Goal: Information Seeking & Learning: Compare options

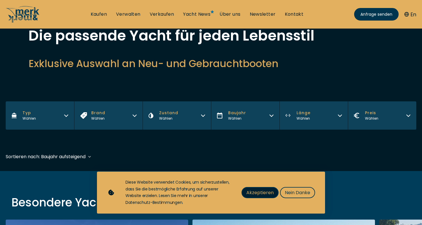
click at [260, 196] on span "Akzeptieren" at bounding box center [259, 192] width 27 height 7
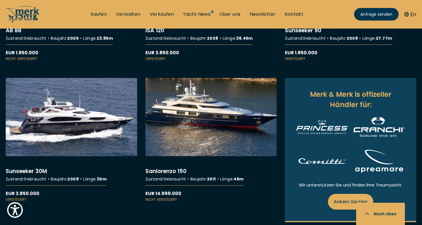
scroll to position [606, 0]
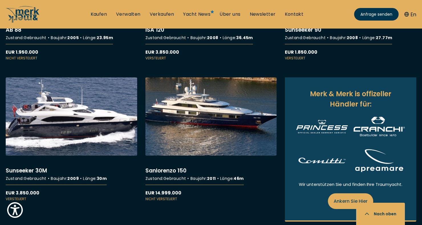
click at [50, 122] on link "More details about Sunseeker 30M" at bounding box center [71, 139] width 131 height 124
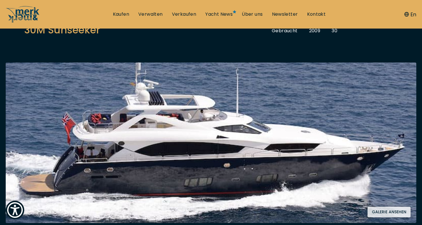
scroll to position [75, 0]
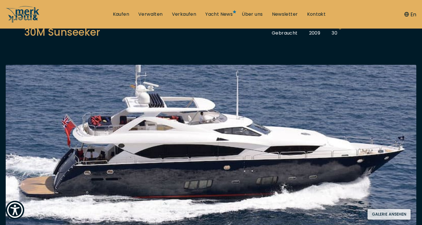
scroll to position [71, 0]
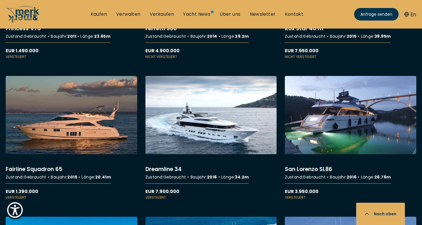
scroll to position [904, 0]
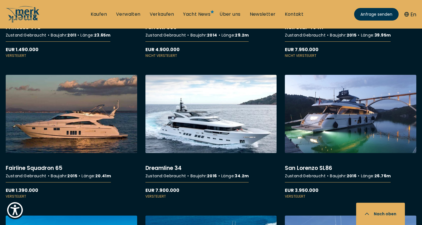
click at [198, 135] on link "More details about Dreamline 34" at bounding box center [210, 137] width 131 height 124
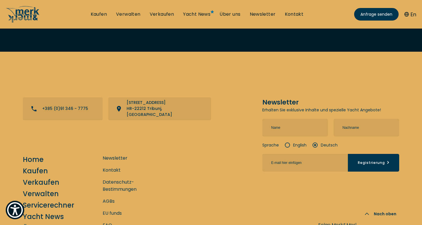
scroll to position [5935, 0]
